Goal: Navigation & Orientation: Find specific page/section

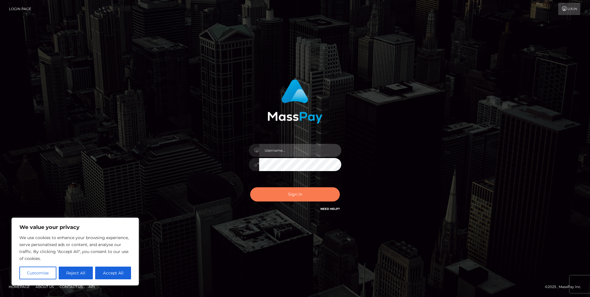
type input "marnie.of"
click at [283, 196] on button "Sign in" at bounding box center [295, 194] width 90 height 14
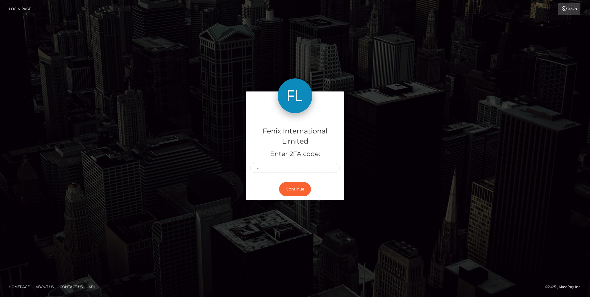
type input "7"
type input "2"
type input "0"
type input "6"
type input "2"
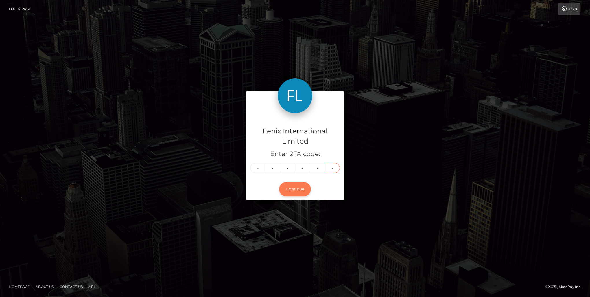
type input "2"
click at [294, 191] on button "Continue" at bounding box center [295, 189] width 32 height 14
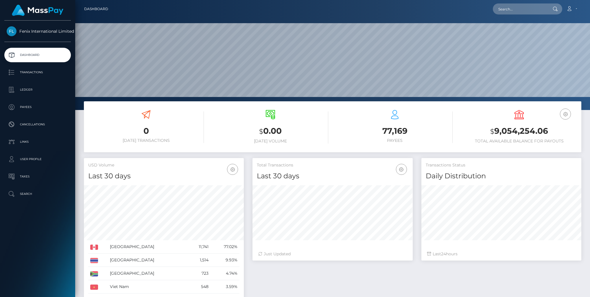
scroll to position [102, 160]
click at [46, 93] on p "Ledger" at bounding box center [38, 89] width 62 height 9
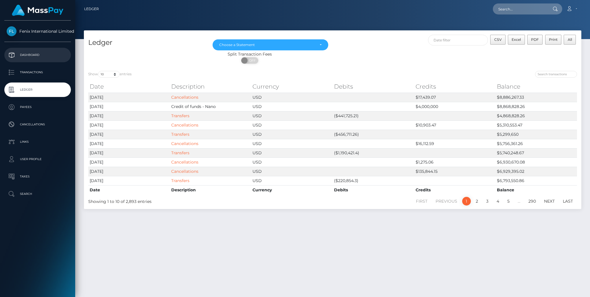
click at [38, 56] on p "Dashboard" at bounding box center [38, 55] width 62 height 9
click at [510, 98] on td "$8,886,267.33" at bounding box center [536, 97] width 82 height 9
copy td "8,886,267.33"
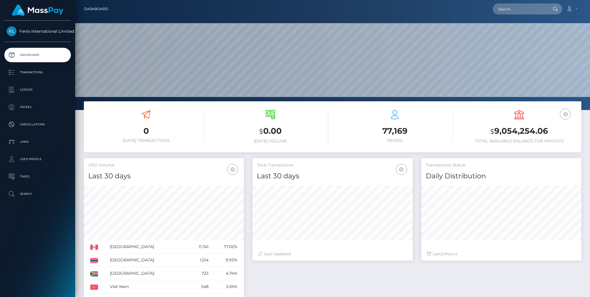
scroll to position [102, 160]
